Goal: Task Accomplishment & Management: Manage account settings

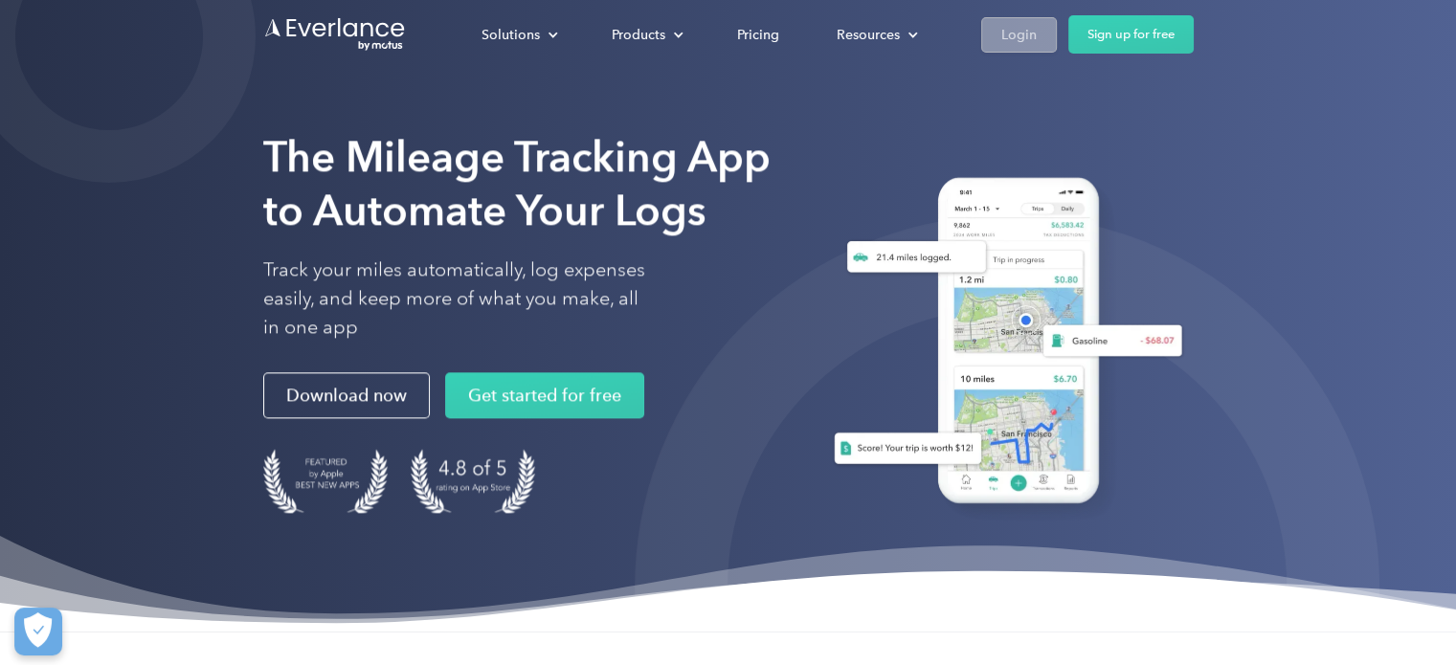
click at [1040, 35] on link "Login" at bounding box center [1019, 34] width 76 height 35
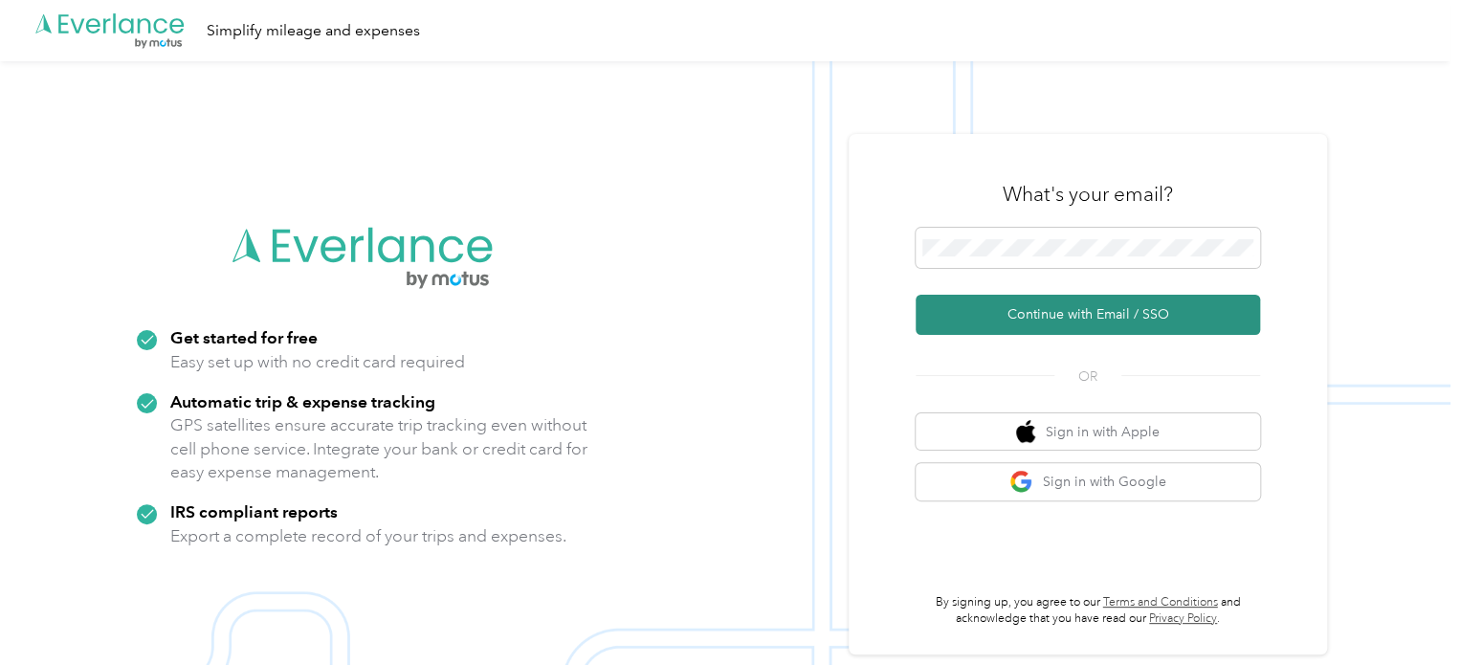
click at [960, 318] on button "Continue with Email / SSO" at bounding box center [1088, 315] width 345 height 40
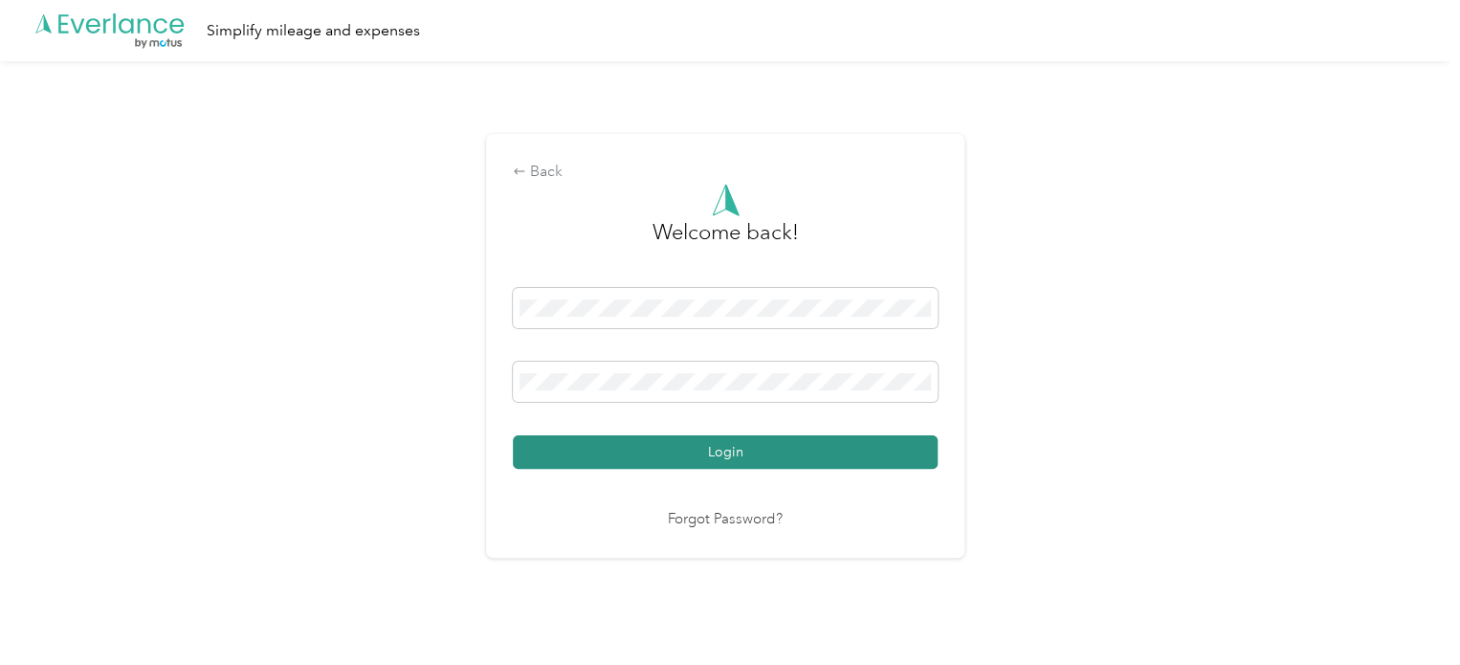
click at [621, 453] on button "Login" at bounding box center [725, 451] width 425 height 33
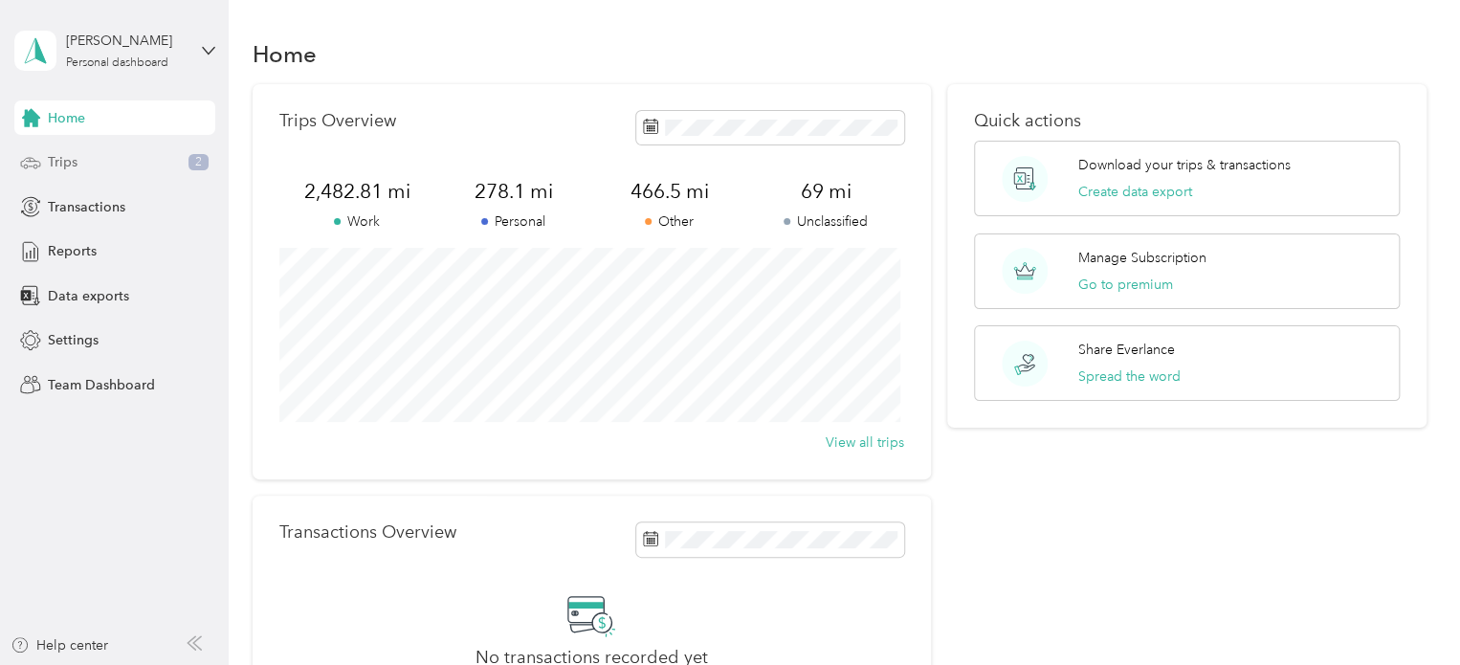
click at [138, 167] on div "Trips 2" at bounding box center [114, 162] width 201 height 34
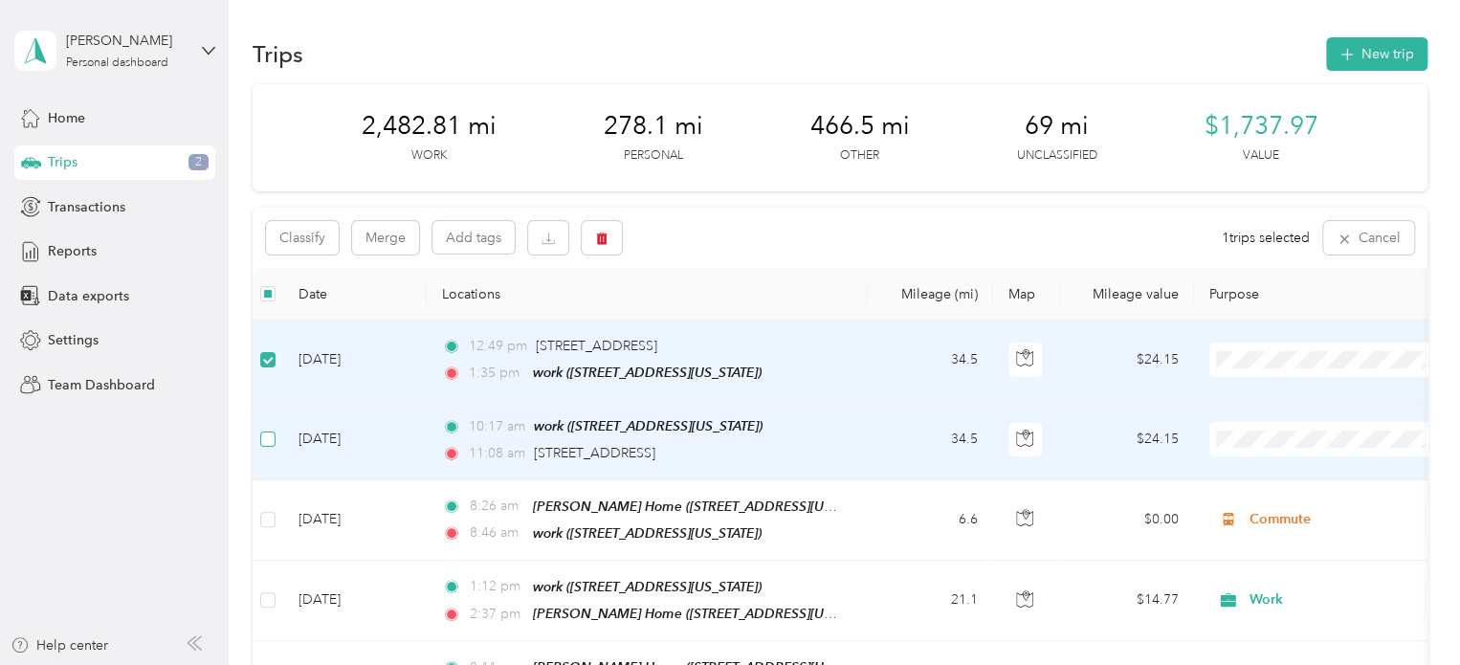
click at [268, 429] on label at bounding box center [267, 439] width 15 height 21
click at [402, 252] on button "Merge" at bounding box center [385, 237] width 67 height 33
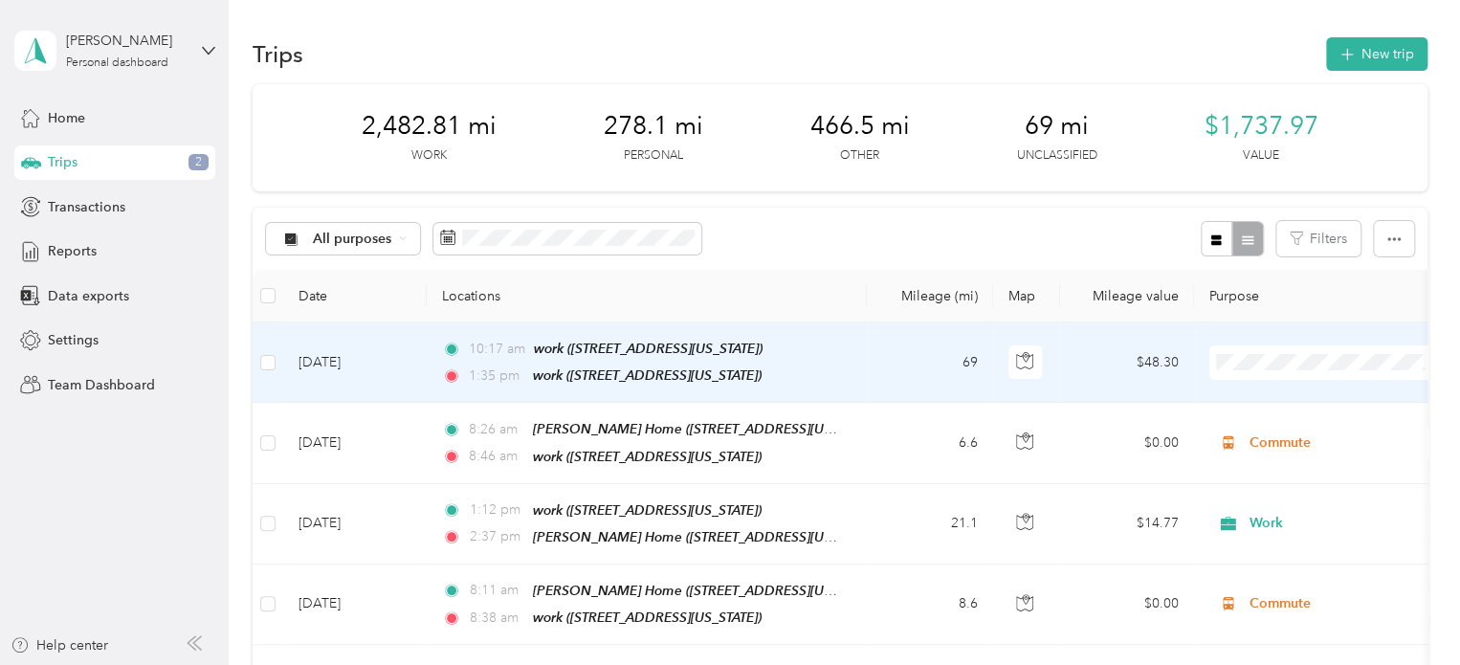
click at [1267, 398] on span "Work" at bounding box center [1345, 397] width 177 height 20
click at [864, 351] on td "10:17 am work (230 Sugartown Rd, Wayne, Pennsylvania) 1:35 pm work (230 Sugarto…" at bounding box center [647, 363] width 440 height 80
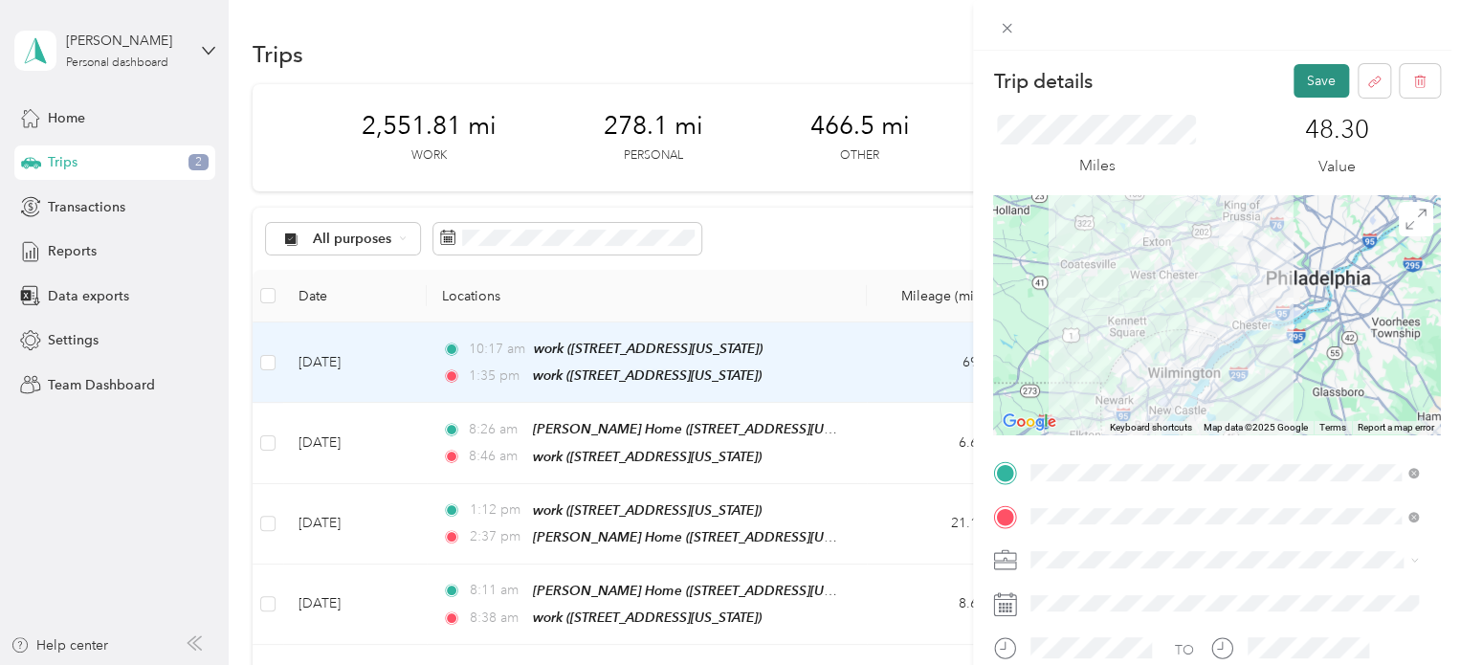
click at [1303, 72] on button "Save" at bounding box center [1322, 80] width 56 height 33
